Goal: Download file/media

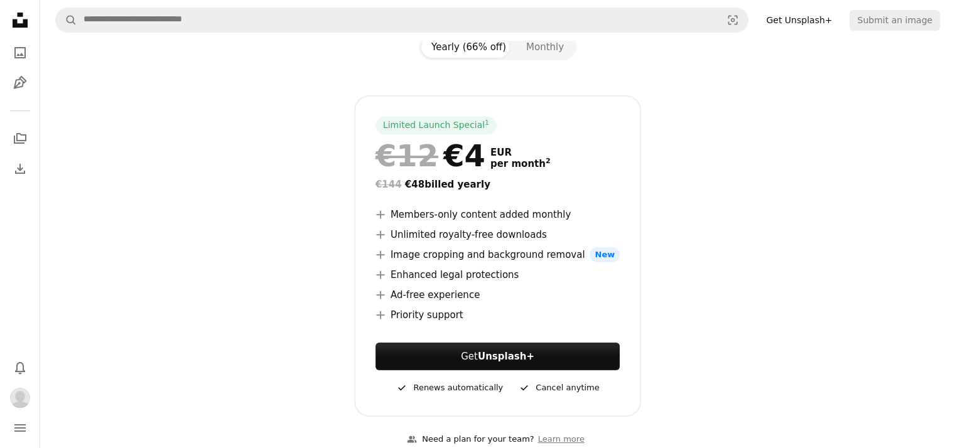
scroll to position [251, 0]
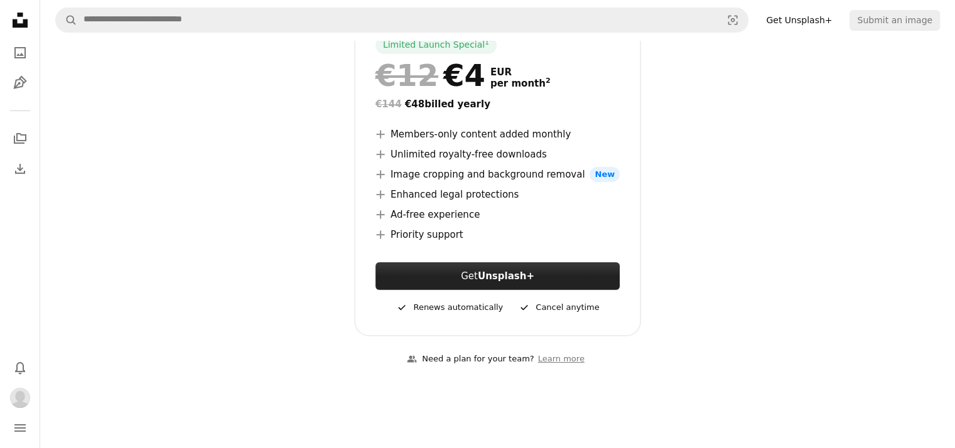
click at [528, 264] on link "Get Unsplash+" at bounding box center [498, 277] width 244 height 28
